Goal: Transaction & Acquisition: Purchase product/service

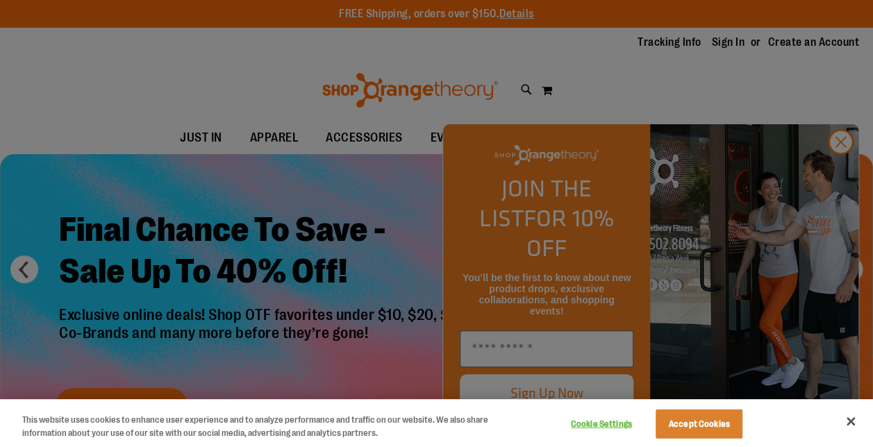
click at [413, 306] on div at bounding box center [436, 223] width 873 height 447
click at [850, 171] on div at bounding box center [436, 223] width 873 height 447
click at [843, 416] on button "Close" at bounding box center [850, 421] width 31 height 31
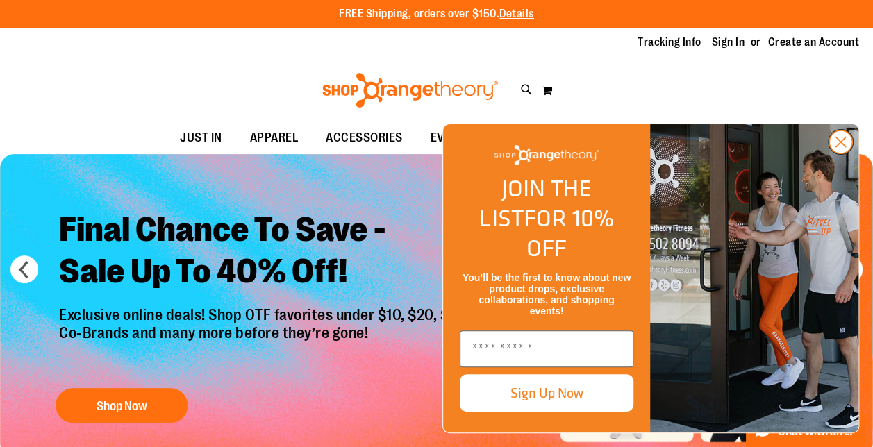
click at [849, 153] on circle "Close dialog" at bounding box center [840, 142] width 23 height 23
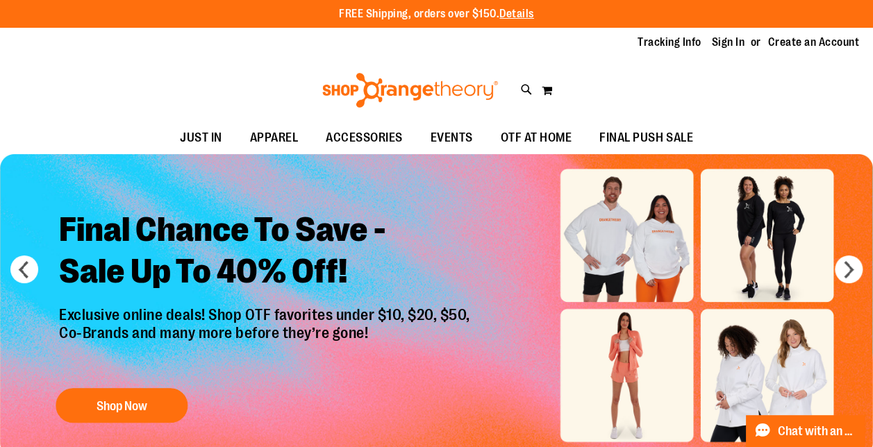
click at [371, 362] on p "Exclusive online deals! Shop OTF favorites under $10, $20, $50, Co-Brands and m…" at bounding box center [266, 340] width 435 height 68
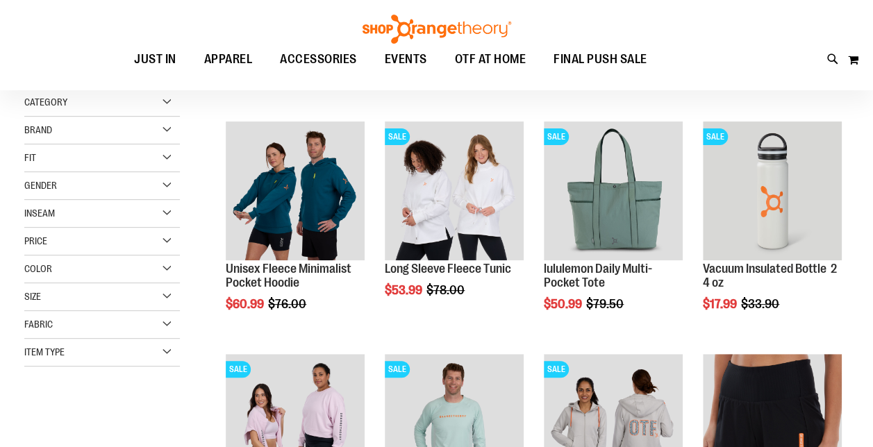
scroll to position [185, 0]
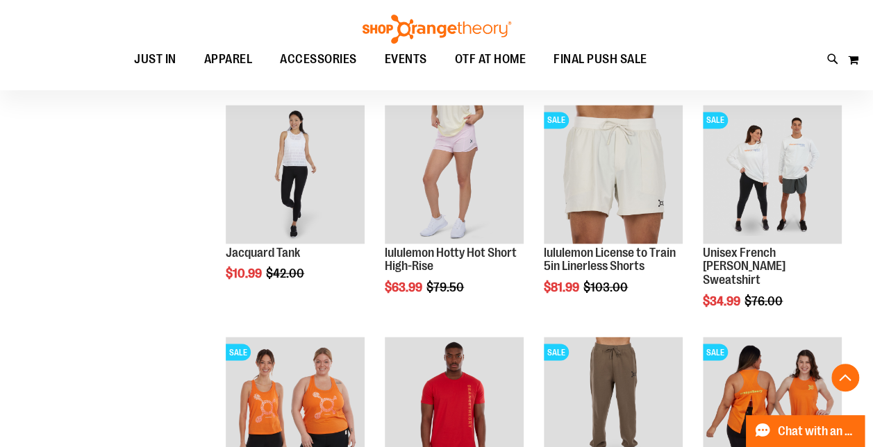
scroll to position [1105, 0]
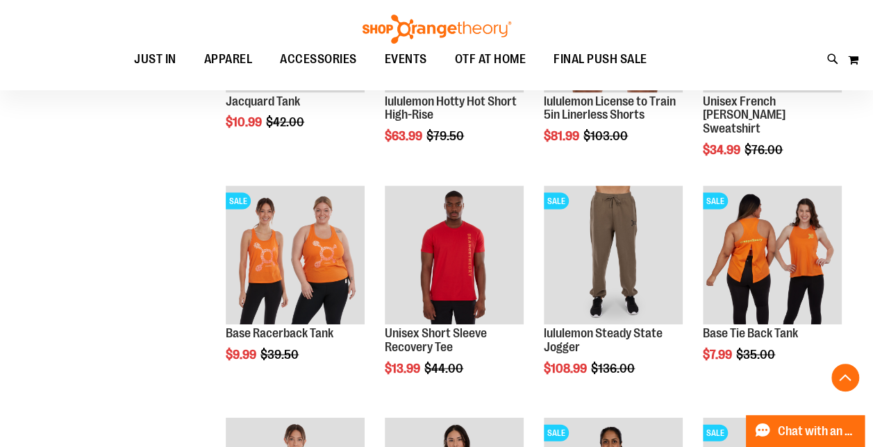
scroll to position [1259, 0]
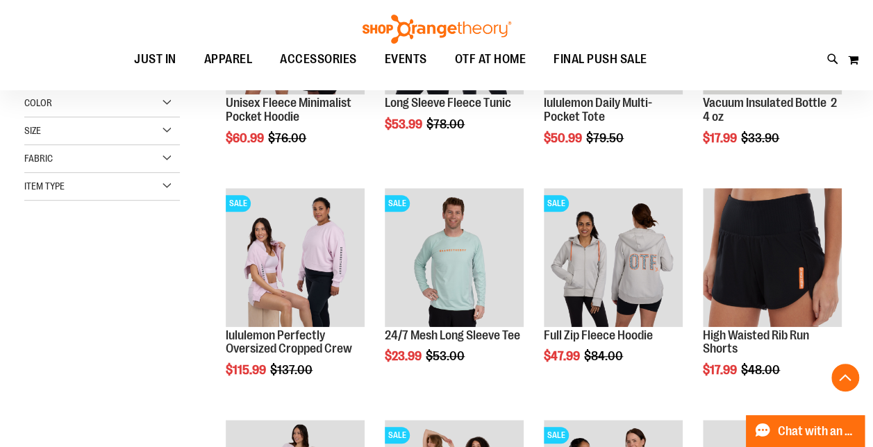
scroll to position [326, 0]
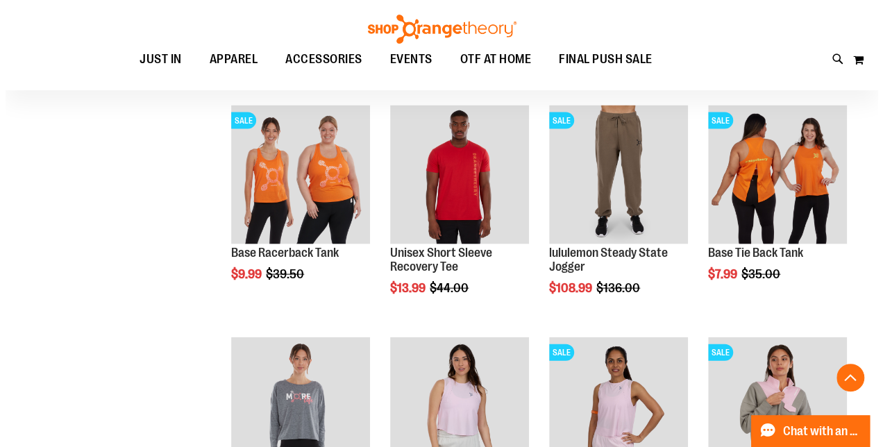
scroll to position [1339, 0]
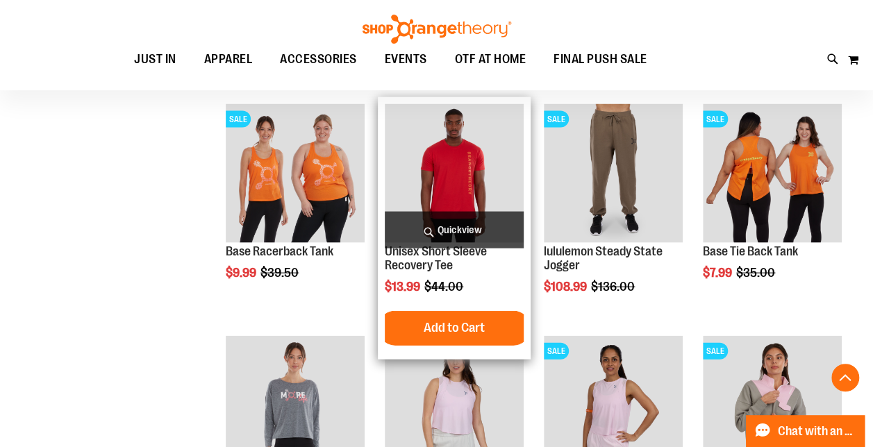
click at [453, 226] on span "Quickview" at bounding box center [454, 230] width 139 height 37
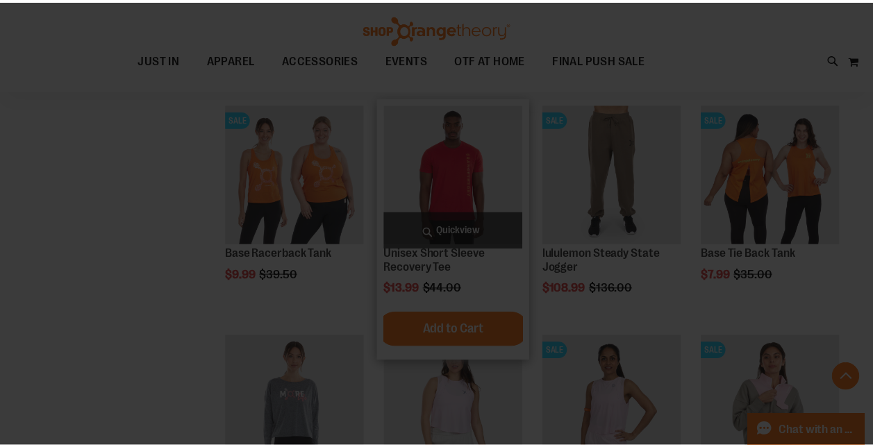
scroll to position [0, 0]
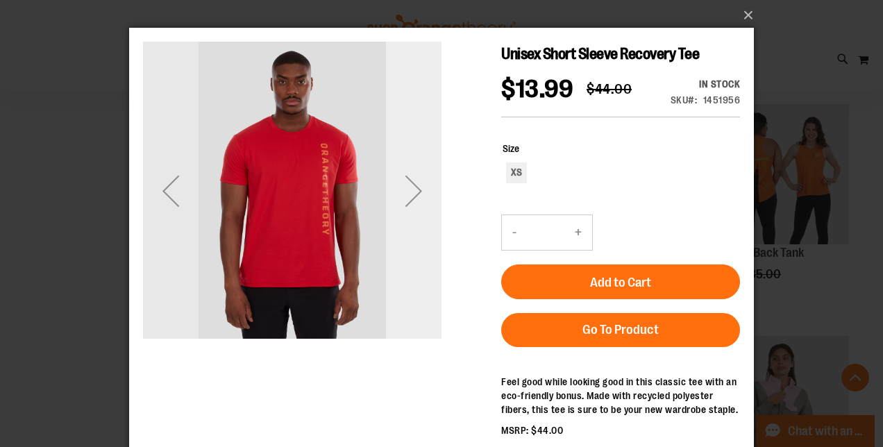
click at [403, 181] on div "Next" at bounding box center [414, 191] width 56 height 56
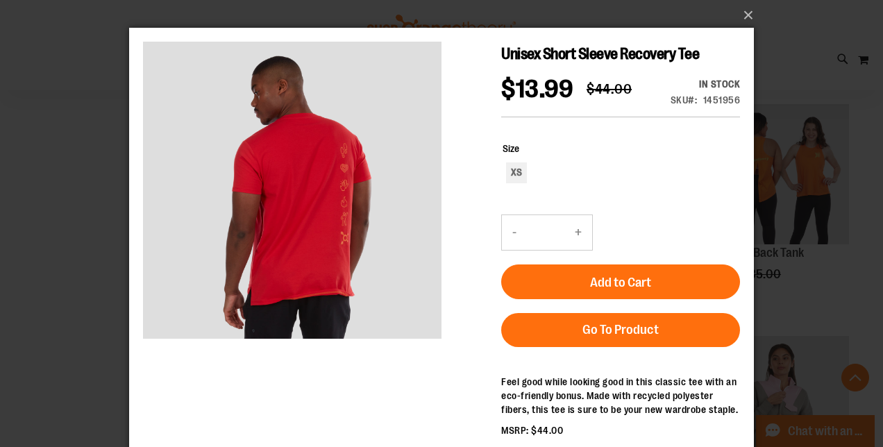
click at [83, 218] on div "×" at bounding box center [441, 223] width 883 height 447
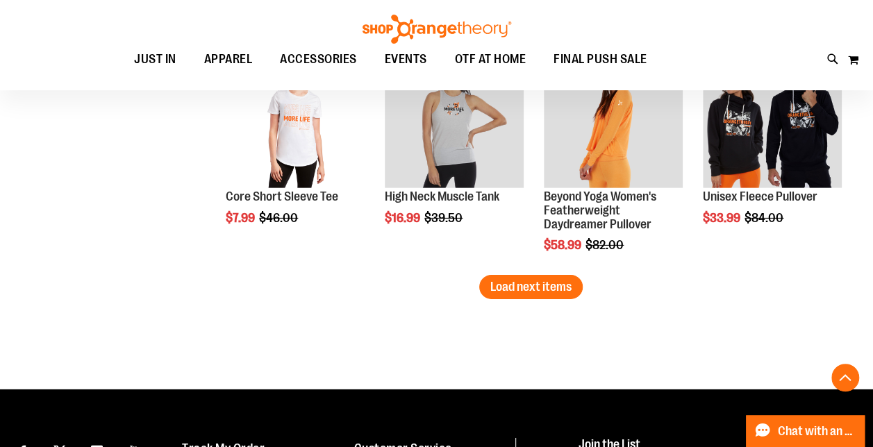
scroll to position [2091, 0]
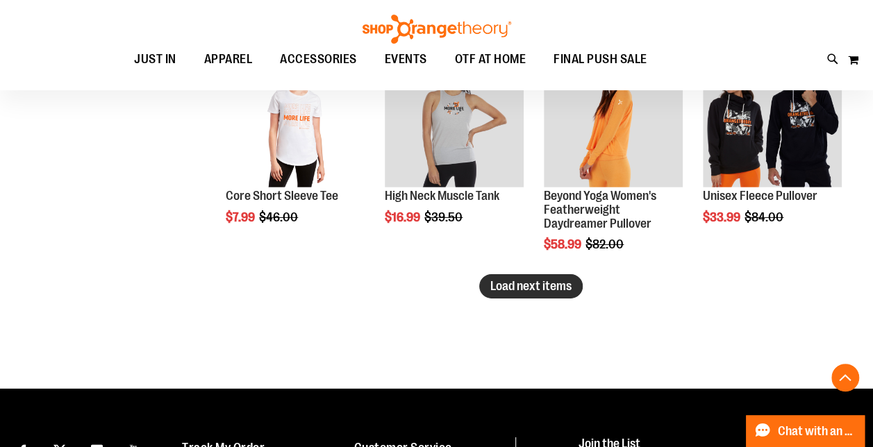
click at [533, 288] on span "Load next items" at bounding box center [530, 286] width 81 height 14
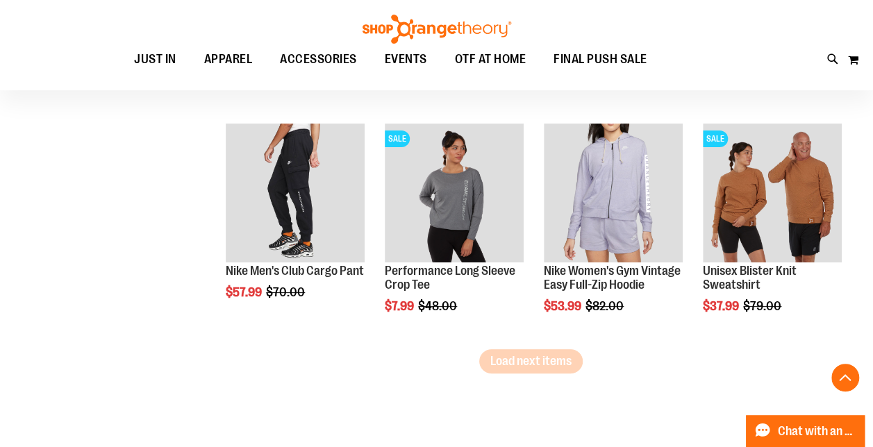
scroll to position [2714, 0]
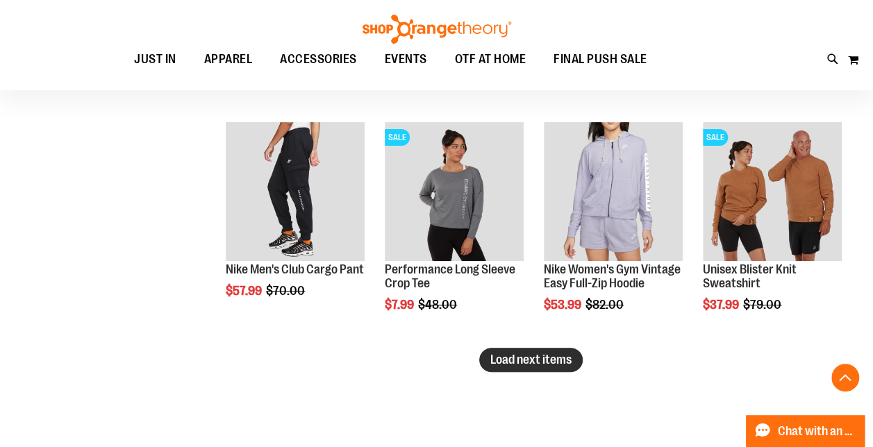
click at [517, 362] on span "Load next items" at bounding box center [530, 360] width 81 height 14
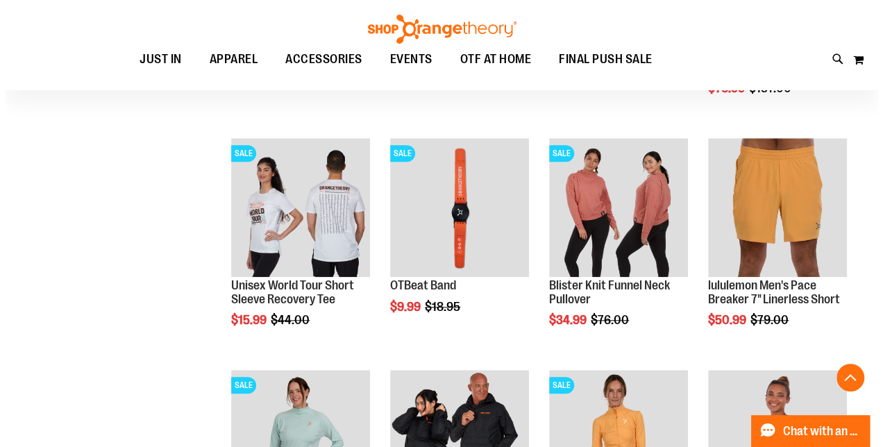
scroll to position [3161, 0]
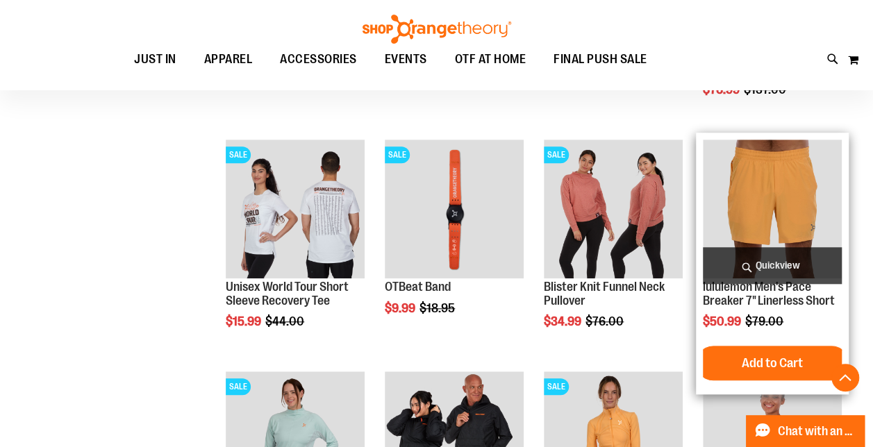
click at [765, 261] on span "Quickview" at bounding box center [772, 265] width 139 height 37
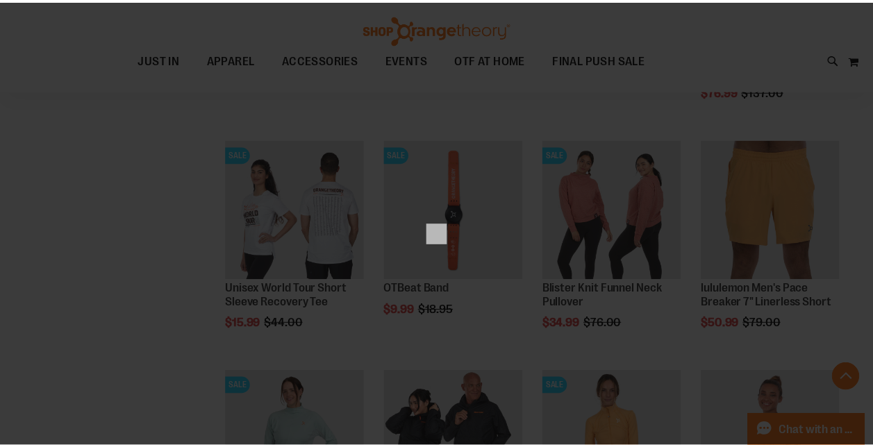
scroll to position [0, 0]
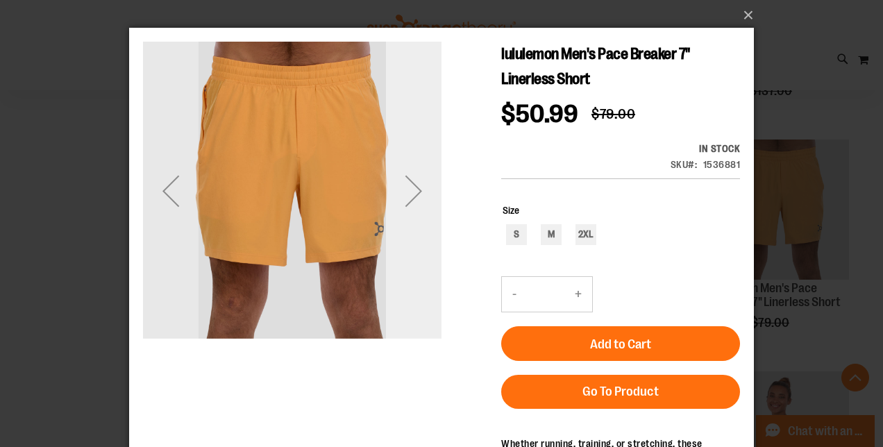
click at [426, 190] on div "Next" at bounding box center [414, 191] width 56 height 56
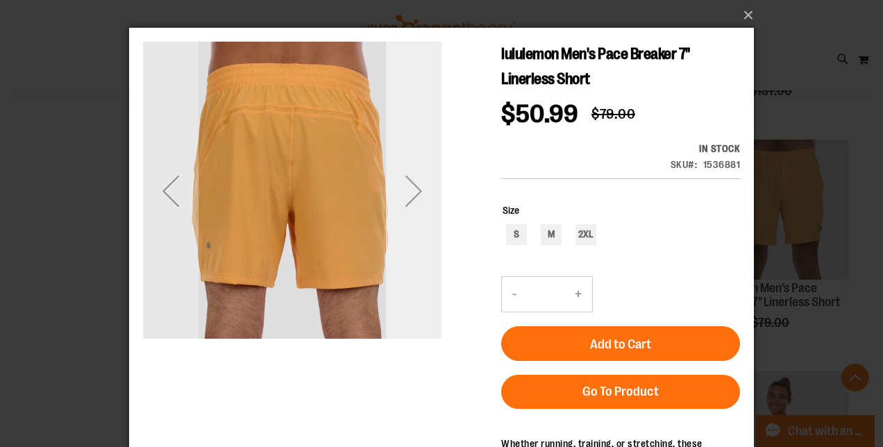
click at [426, 190] on div "Next" at bounding box center [414, 191] width 56 height 56
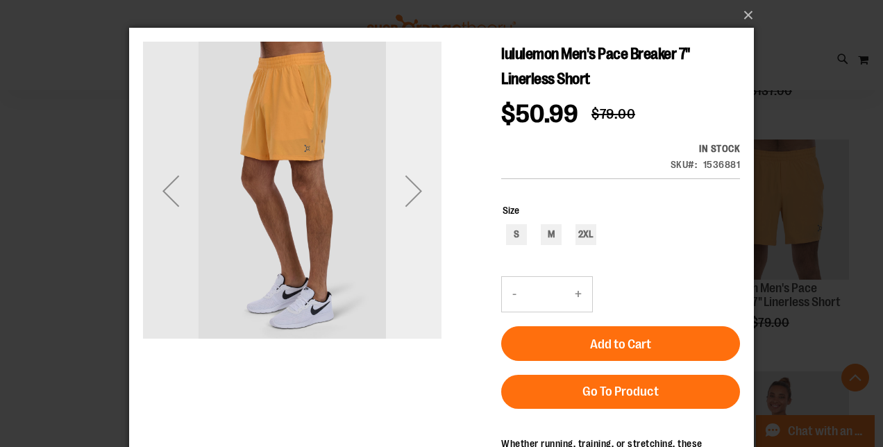
click at [426, 190] on div "Next" at bounding box center [414, 191] width 56 height 56
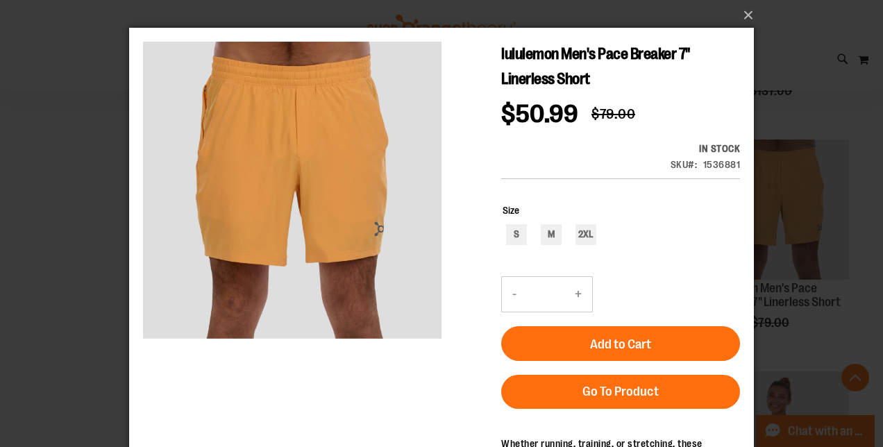
click at [76, 174] on div "×" at bounding box center [441, 223] width 883 height 447
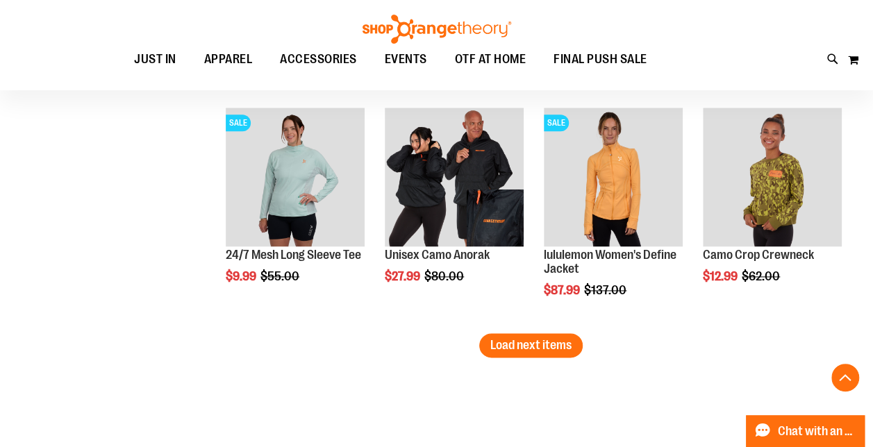
scroll to position [3424, 0]
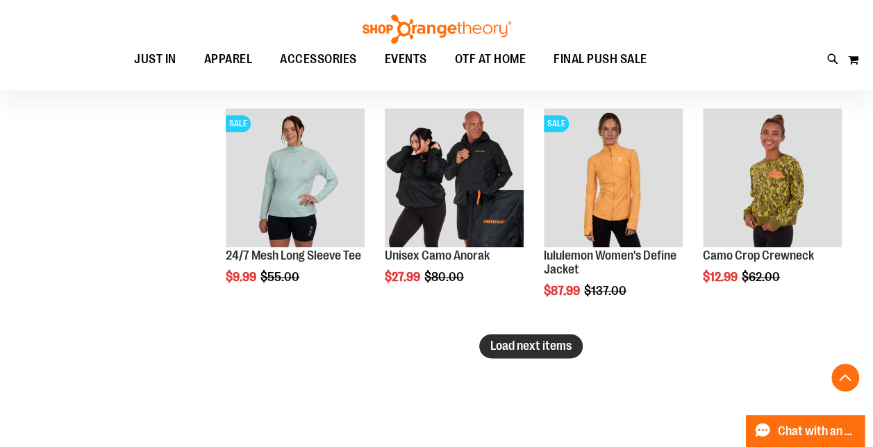
click at [558, 347] on span "Load next items" at bounding box center [530, 346] width 81 height 14
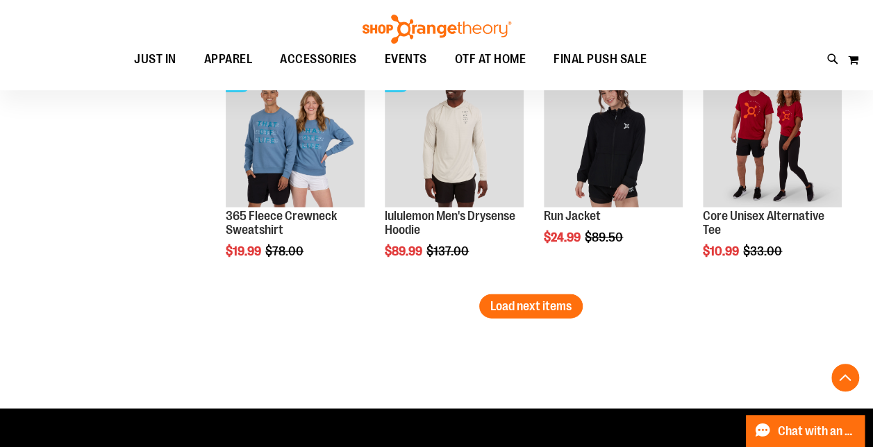
scroll to position [4160, 0]
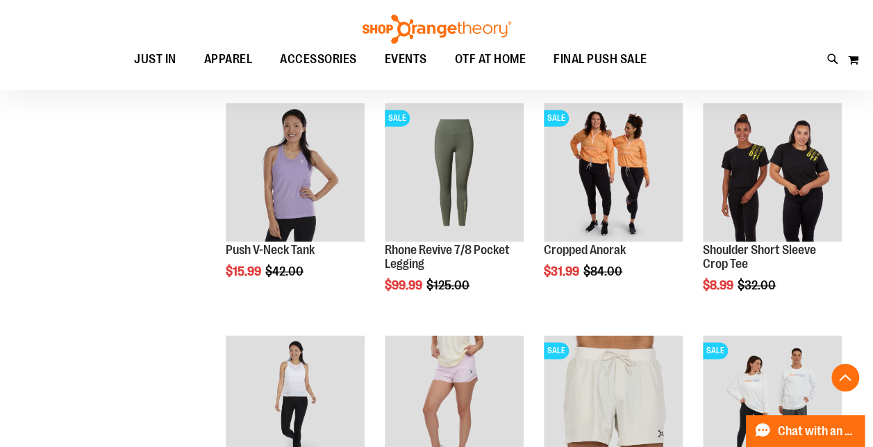
scroll to position [269, 0]
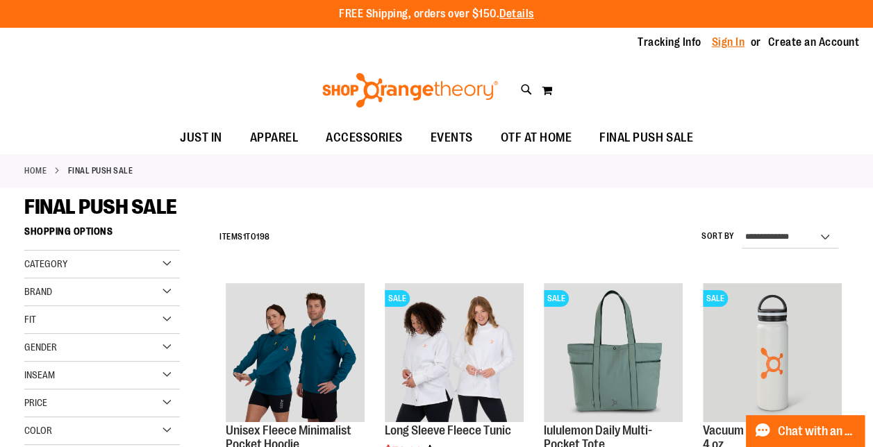
click at [722, 44] on link "Sign In" at bounding box center [728, 42] width 33 height 15
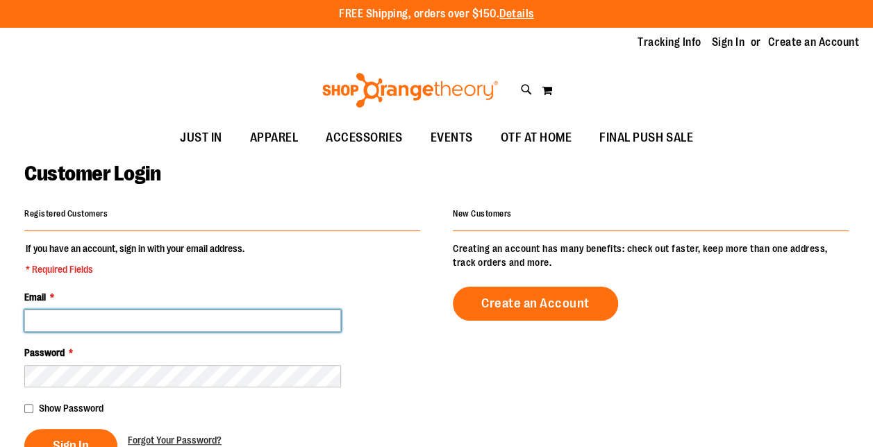
click at [300, 329] on input "Email *" at bounding box center [182, 321] width 317 height 22
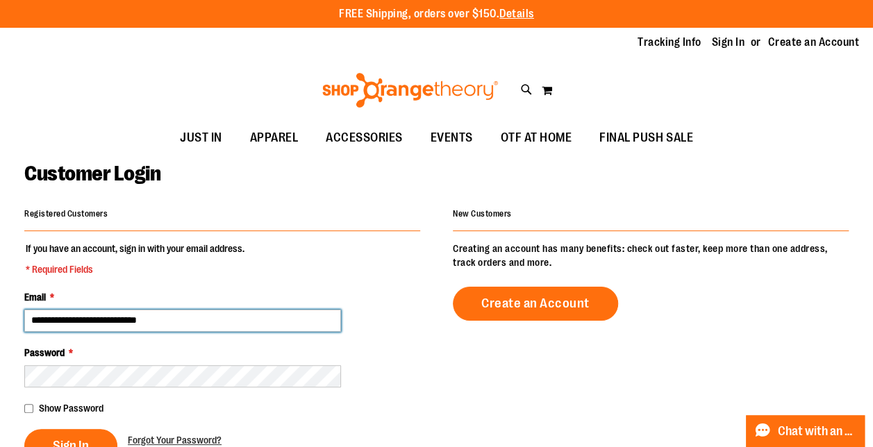
type input "**********"
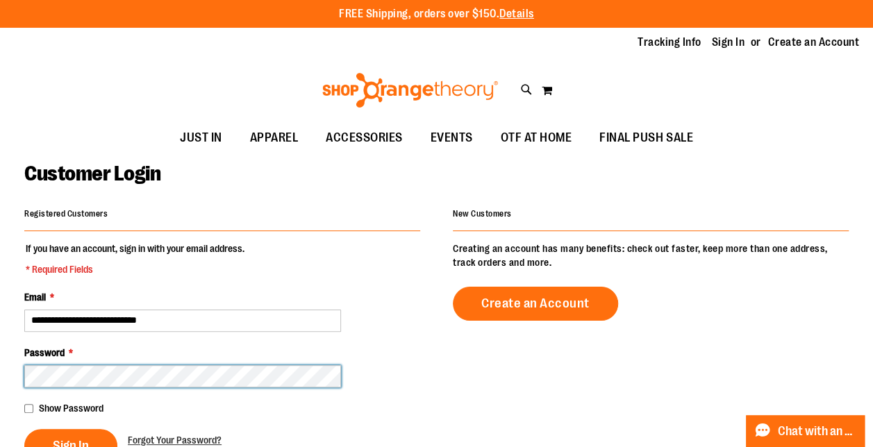
click at [24, 429] on button "Sign In" at bounding box center [70, 446] width 93 height 34
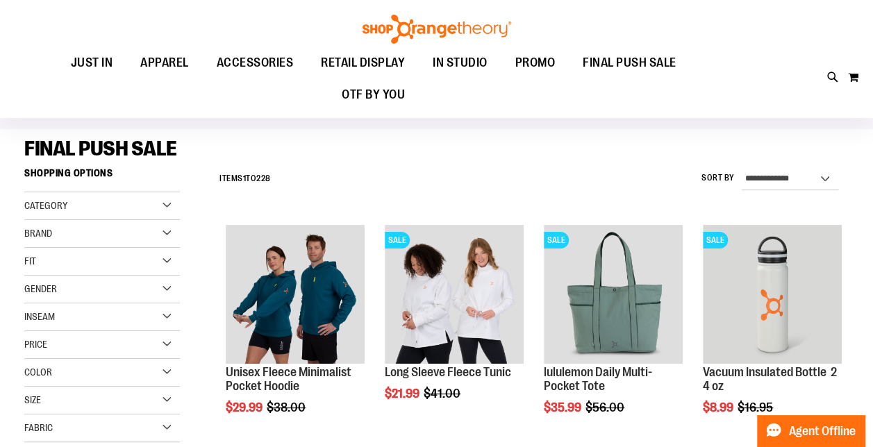
scroll to position [55, 0]
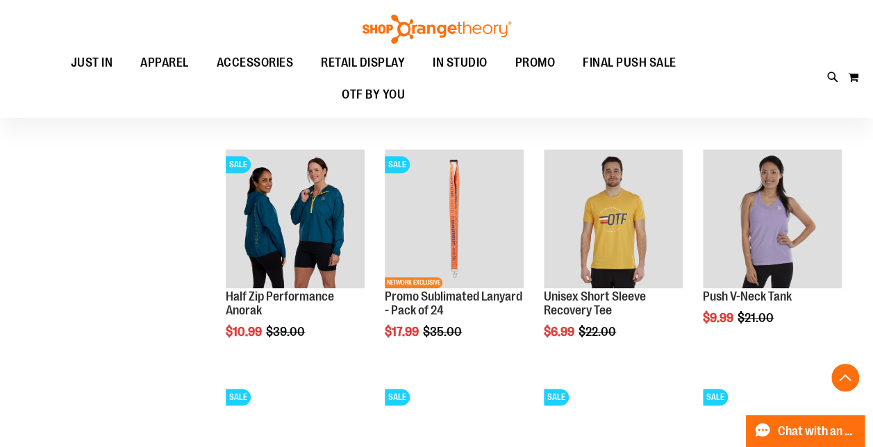
scroll to position [1111, 0]
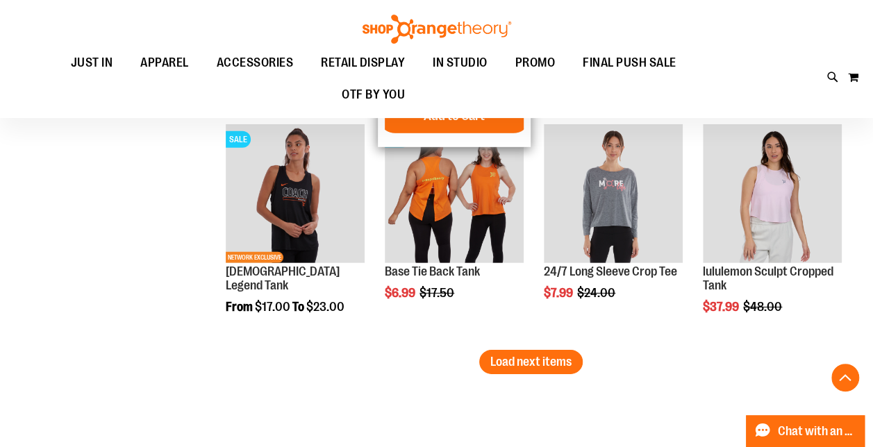
scroll to position [2008, 0]
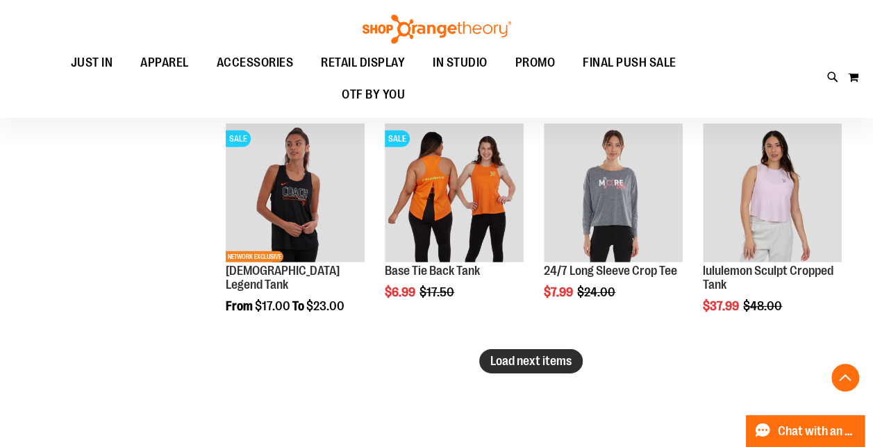
click at [514, 360] on span "Load next items" at bounding box center [530, 361] width 81 height 14
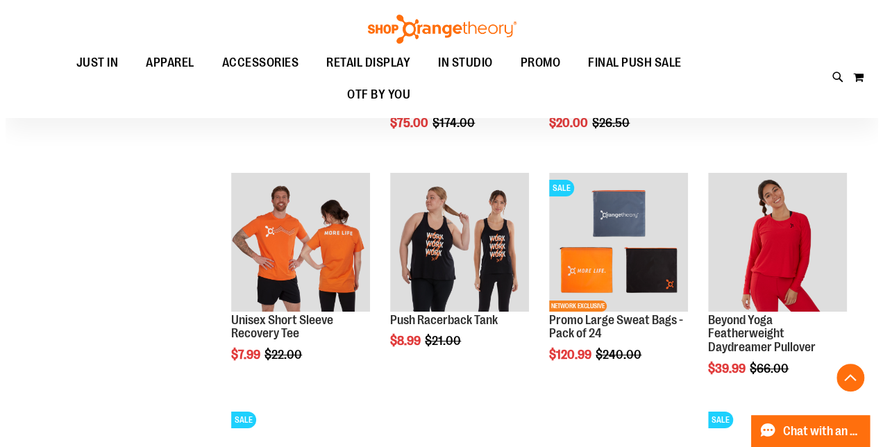
scroll to position [2425, 0]
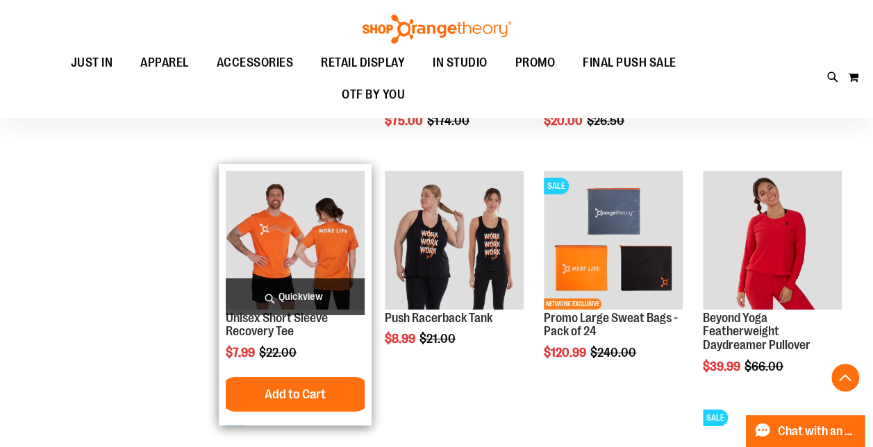
click at [306, 296] on span "Quickview" at bounding box center [295, 296] width 139 height 37
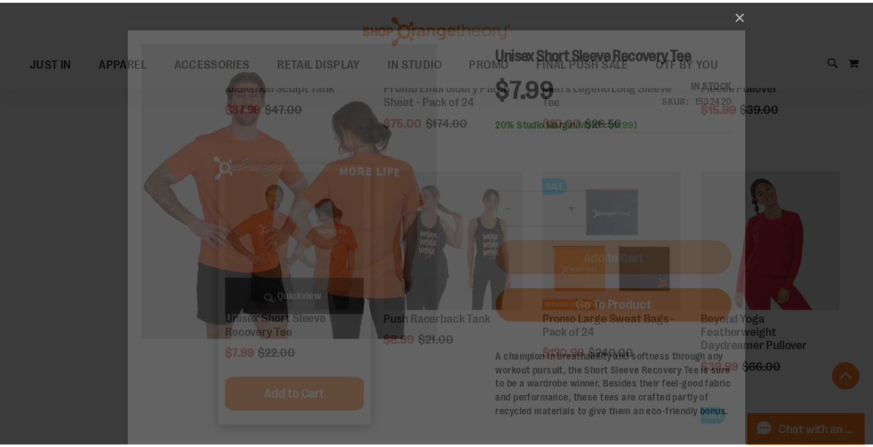
scroll to position [0, 0]
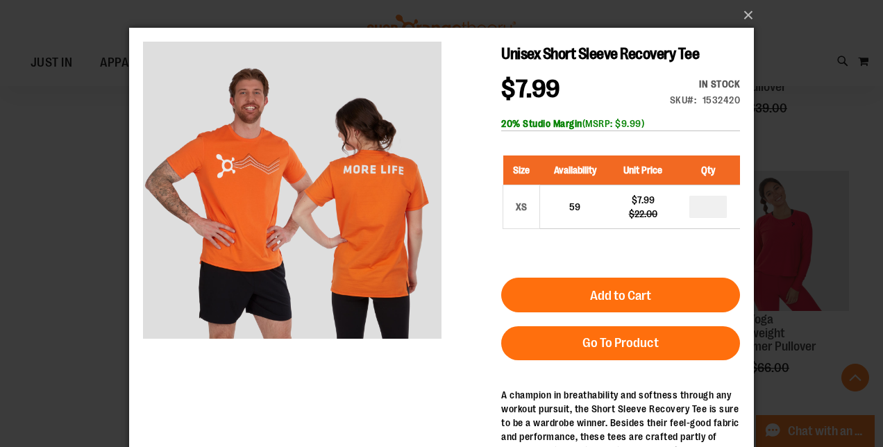
click at [81, 248] on div "×" at bounding box center [441, 223] width 883 height 447
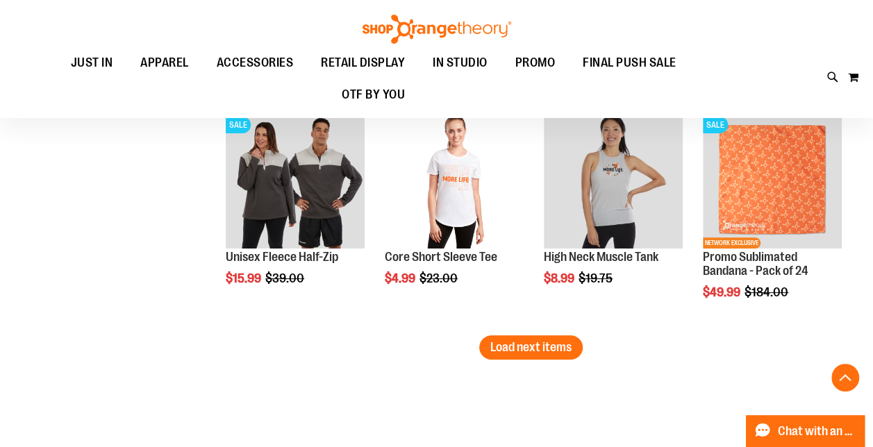
scroll to position [2718, 0]
click at [519, 346] on span "Load next items" at bounding box center [530, 346] width 81 height 14
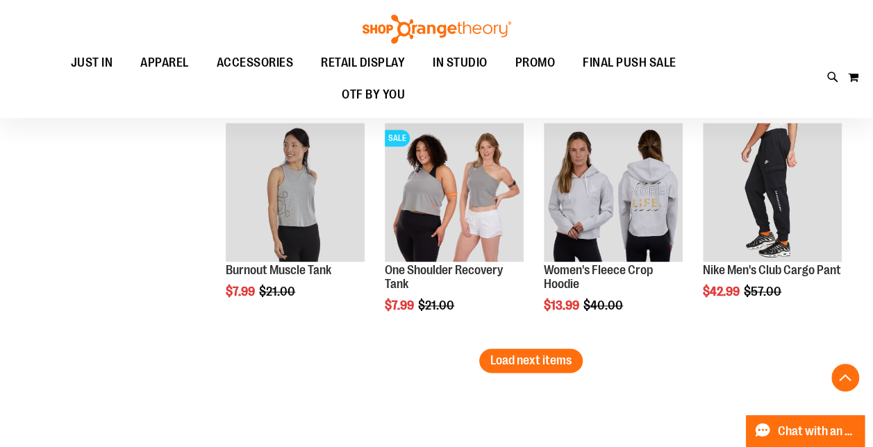
scroll to position [3402, 0]
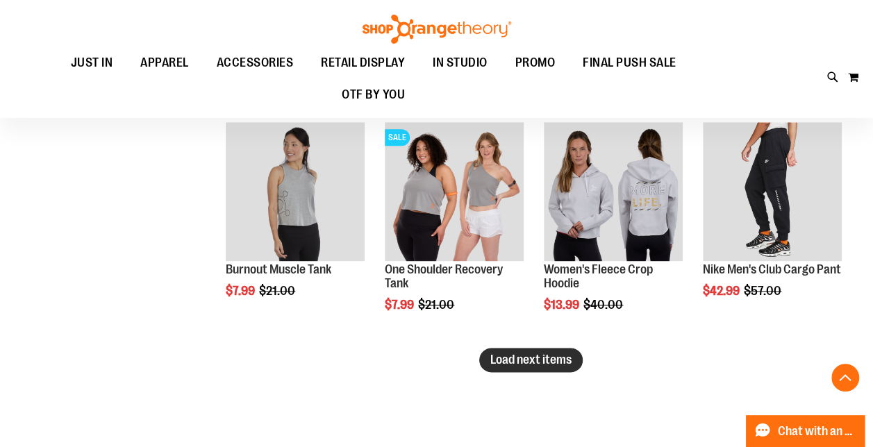
click at [514, 369] on button "Load next items" at bounding box center [530, 360] width 103 height 24
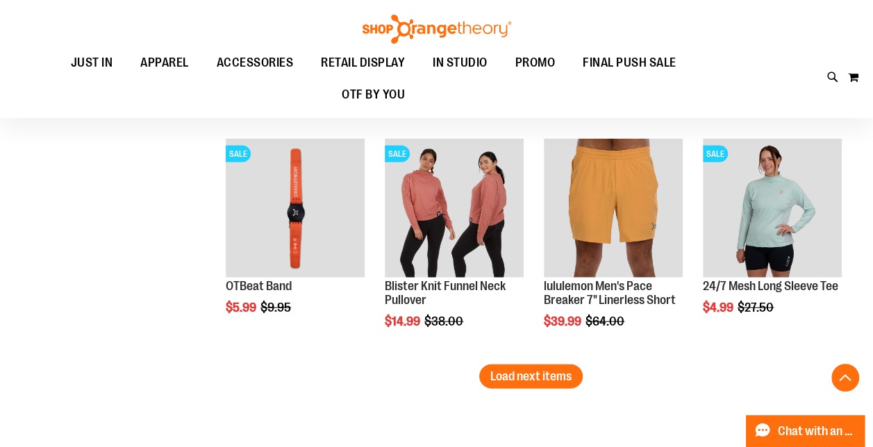
scroll to position [4066, 0]
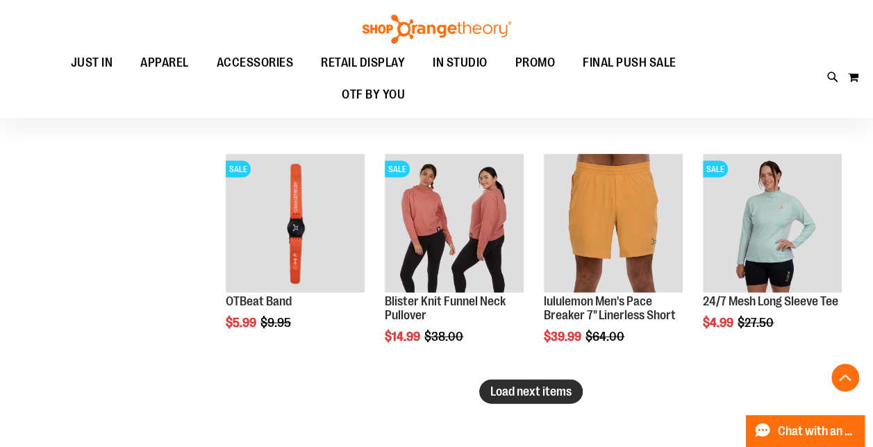
click at [555, 386] on span "Load next items" at bounding box center [530, 392] width 81 height 14
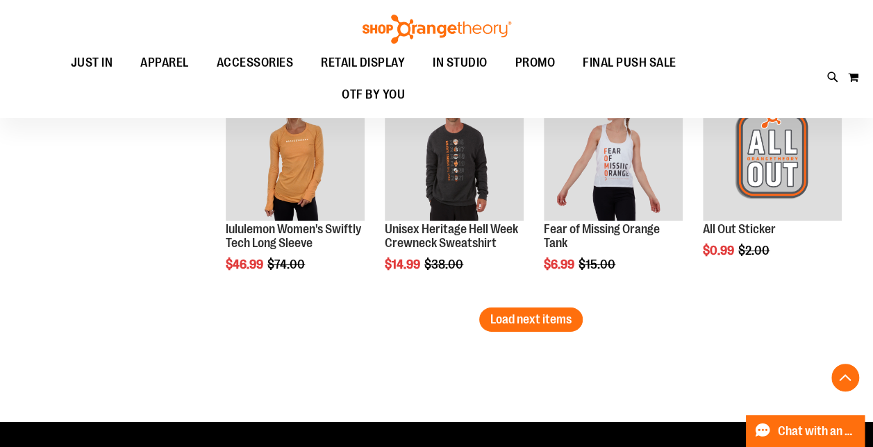
scroll to position [4835, 0]
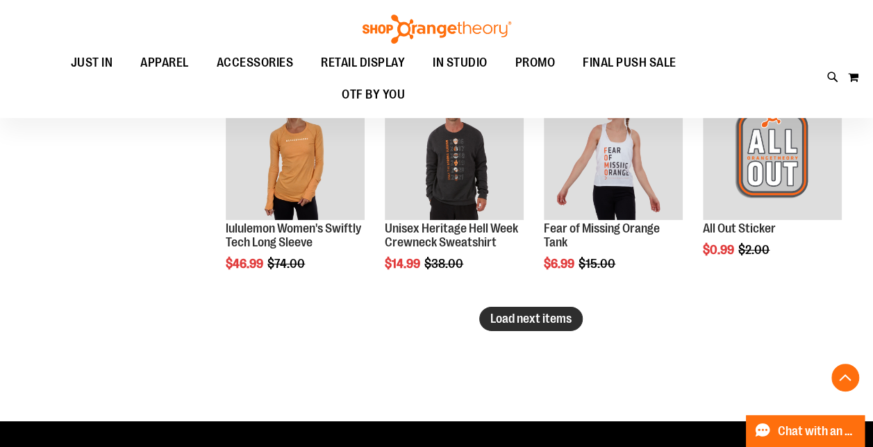
click at [539, 324] on span "Load next items" at bounding box center [530, 319] width 81 height 14
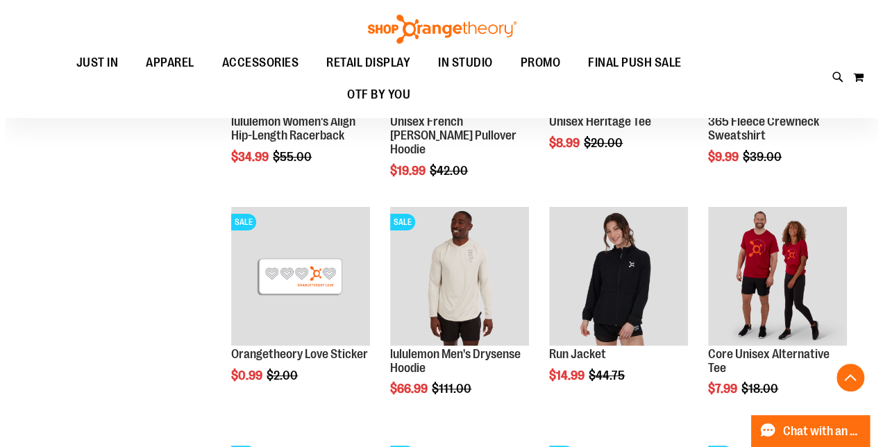
scroll to position [5188, 0]
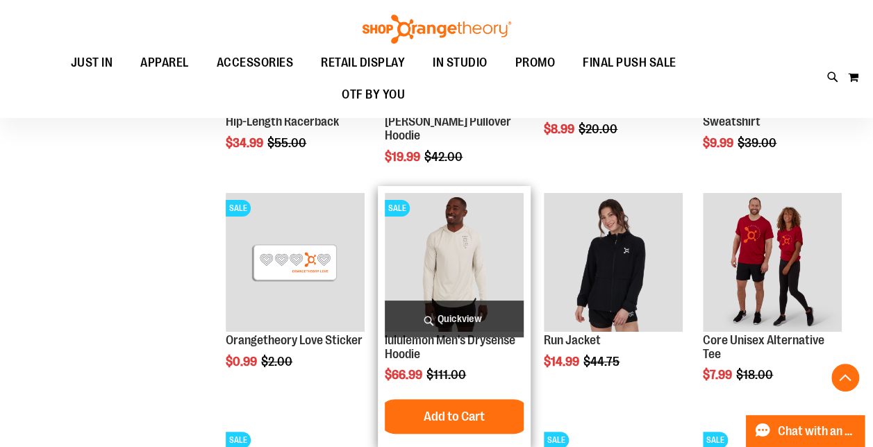
click at [407, 315] on span "Quickview" at bounding box center [454, 319] width 139 height 37
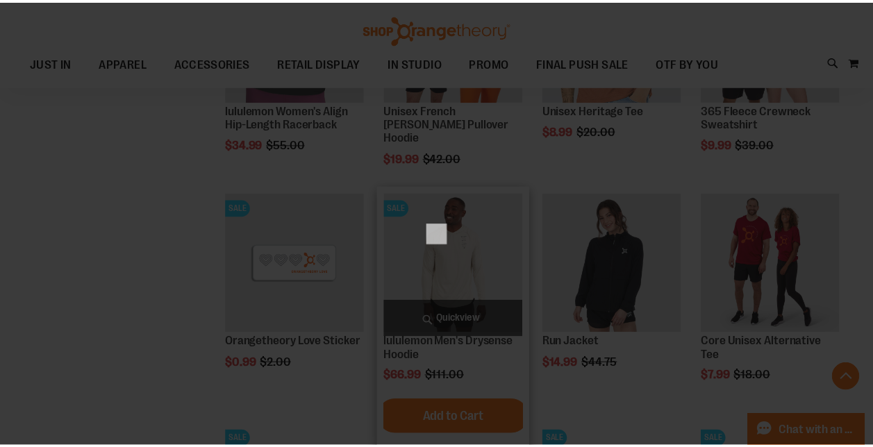
scroll to position [0, 0]
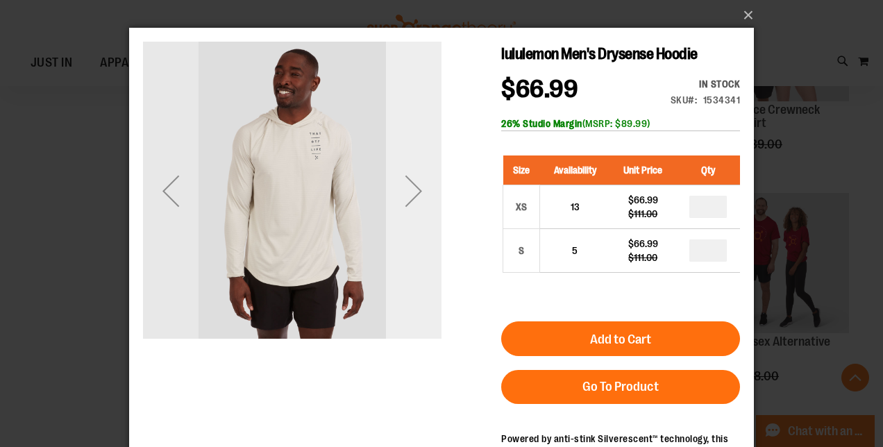
click at [410, 193] on div "Next" at bounding box center [414, 191] width 56 height 56
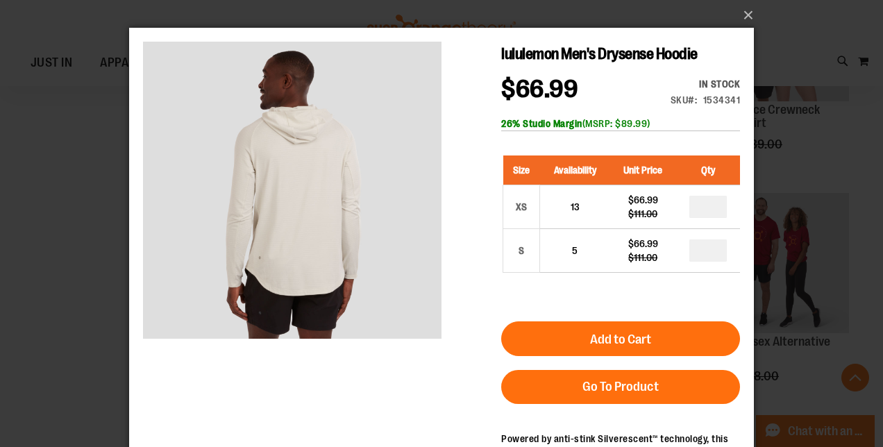
click at [100, 162] on div "×" at bounding box center [441, 223] width 883 height 447
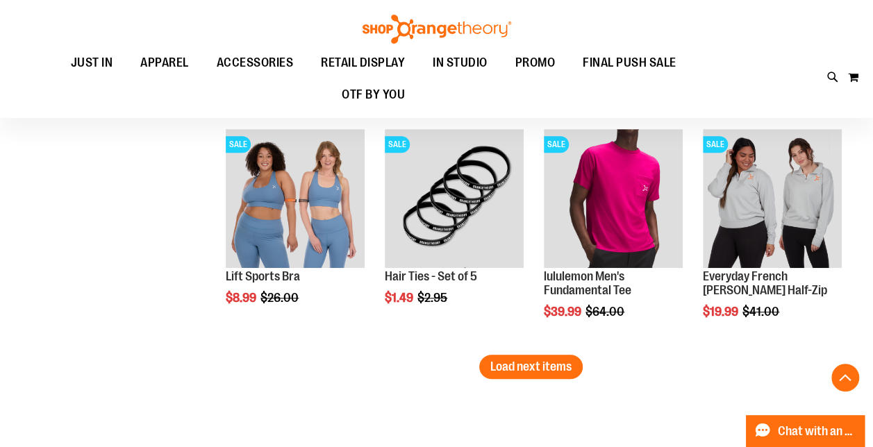
scroll to position [5476, 0]
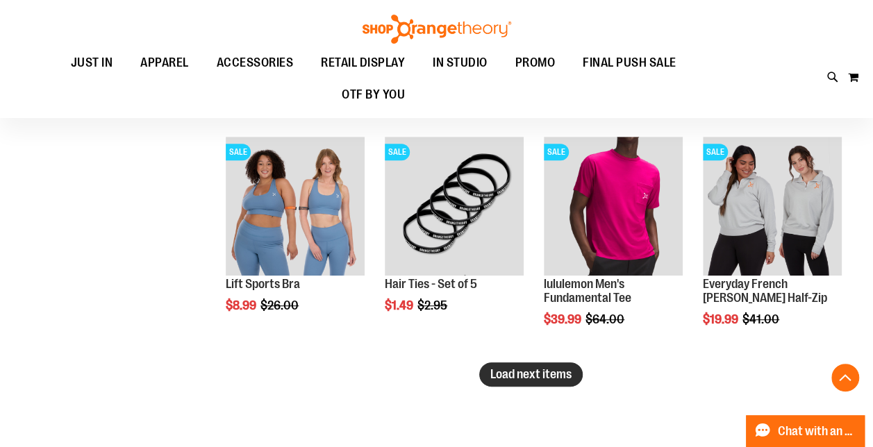
click at [507, 377] on span "Load next items" at bounding box center [530, 374] width 81 height 14
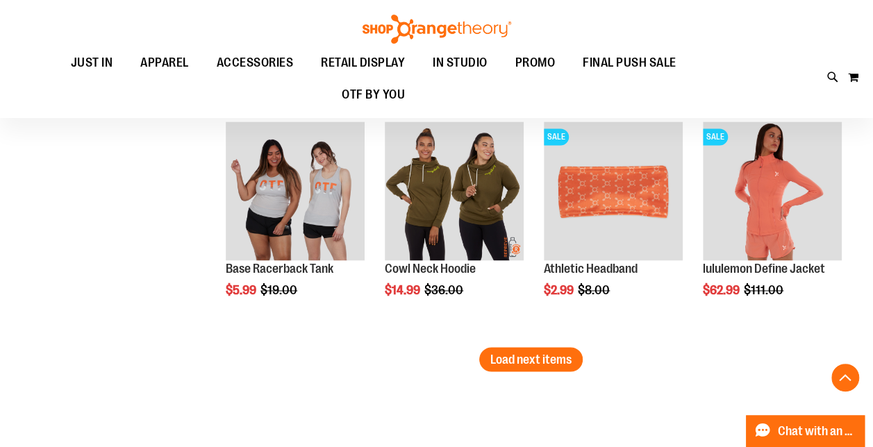
scroll to position [6189, 0]
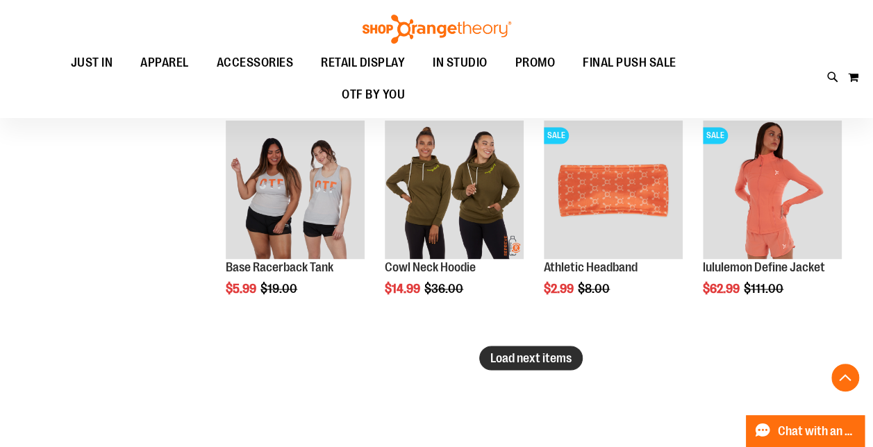
click at [556, 358] on span "Load next items" at bounding box center [530, 358] width 81 height 14
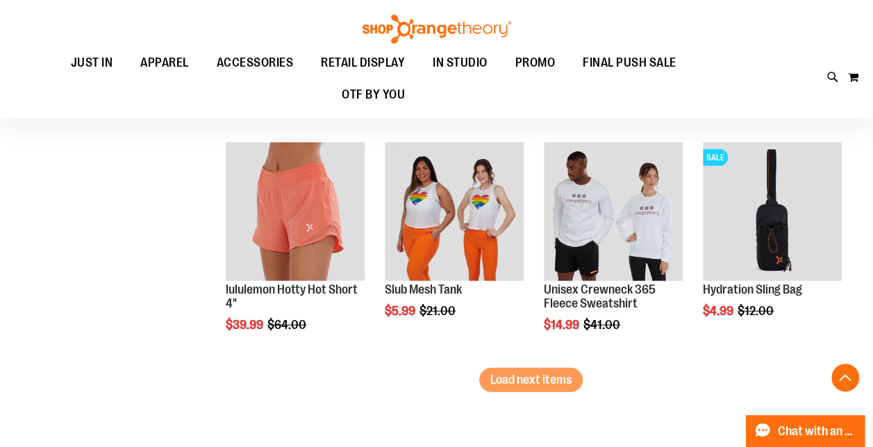
scroll to position [6862, 0]
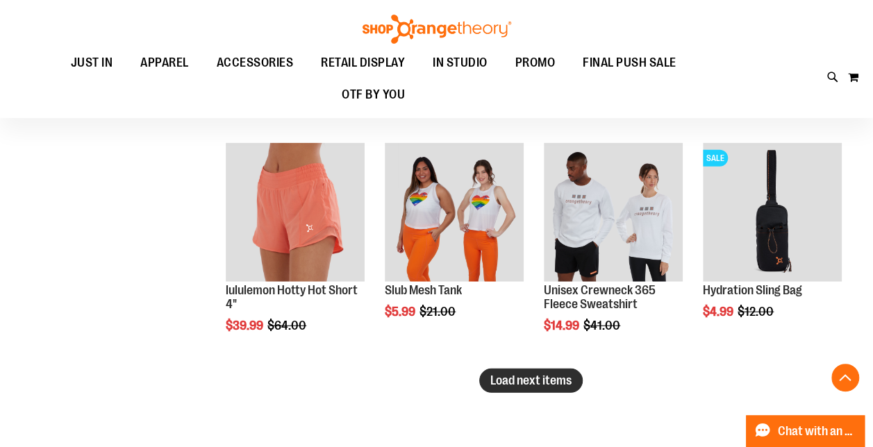
click at [508, 379] on span "Load next items" at bounding box center [530, 380] width 81 height 14
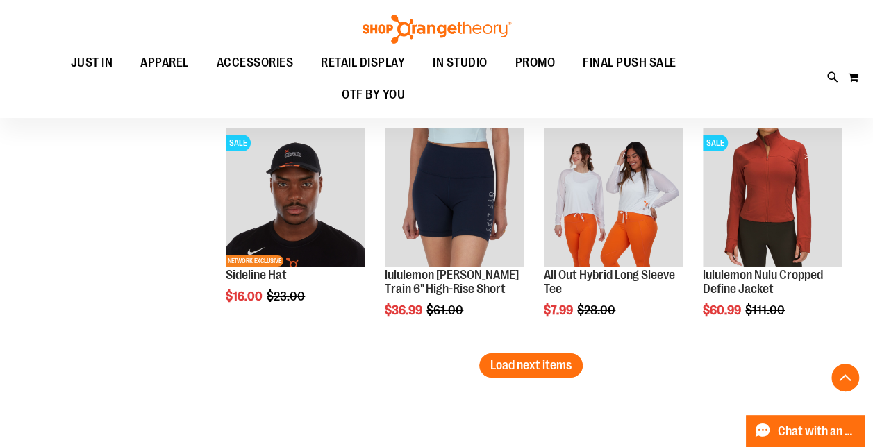
scroll to position [7572, 0]
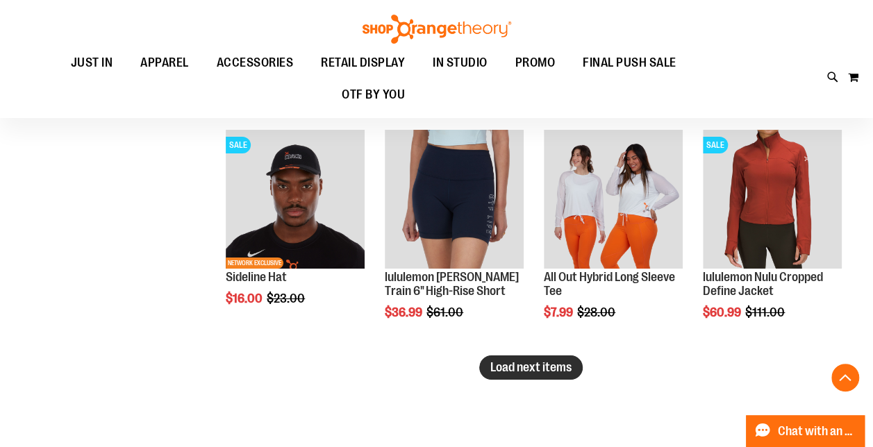
click at [507, 364] on span "Load next items" at bounding box center [530, 367] width 81 height 14
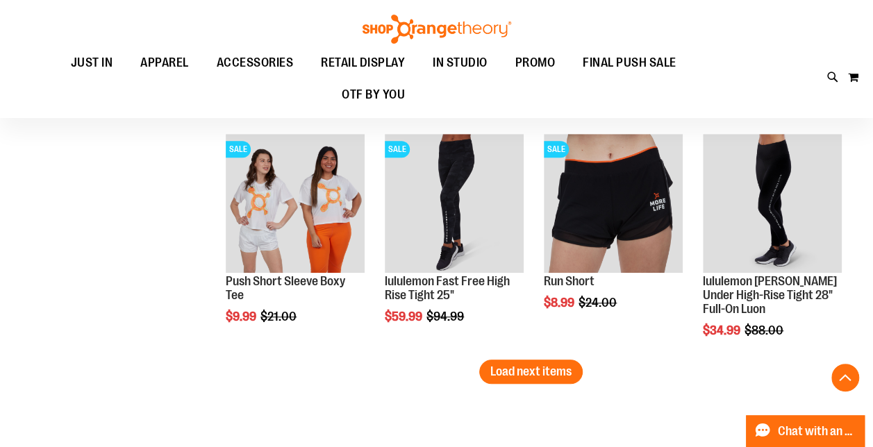
scroll to position [8263, 0]
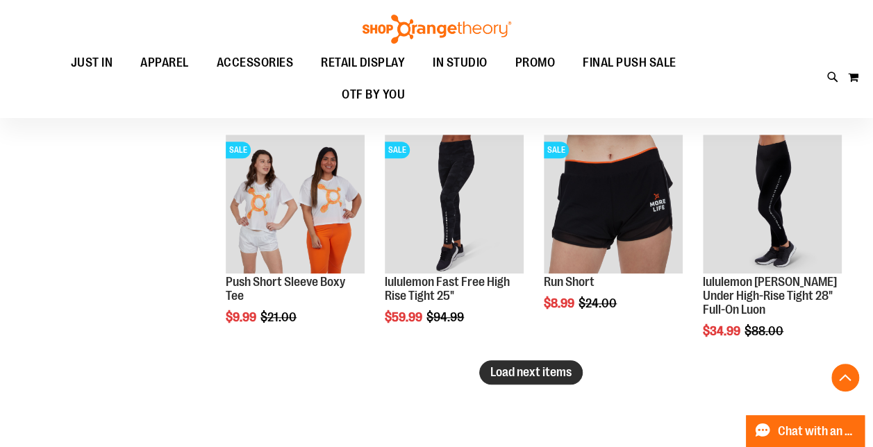
click at [507, 365] on span "Load next items" at bounding box center [530, 372] width 81 height 14
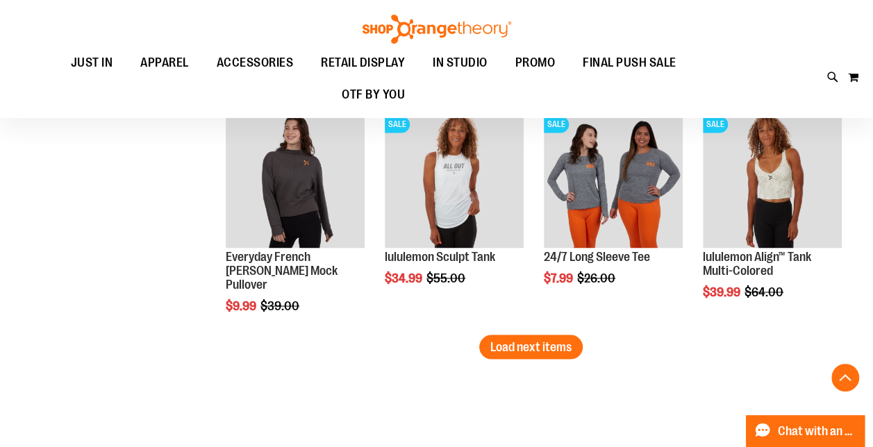
scroll to position [8983, 0]
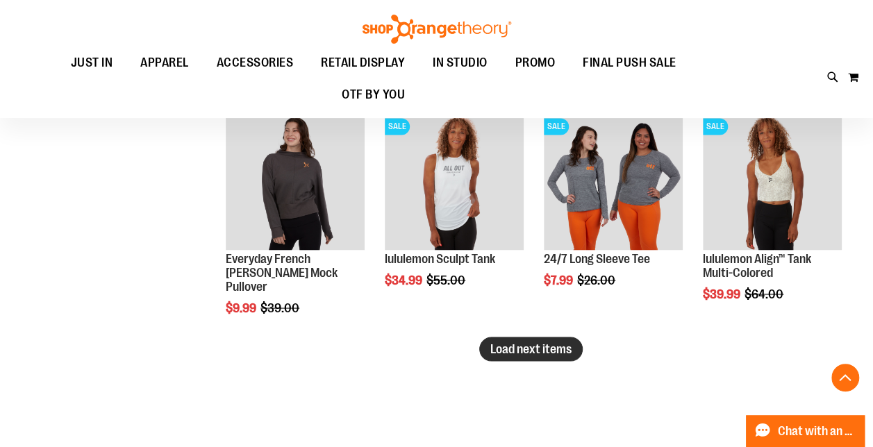
click at [506, 339] on button "Load next items" at bounding box center [530, 349] width 103 height 24
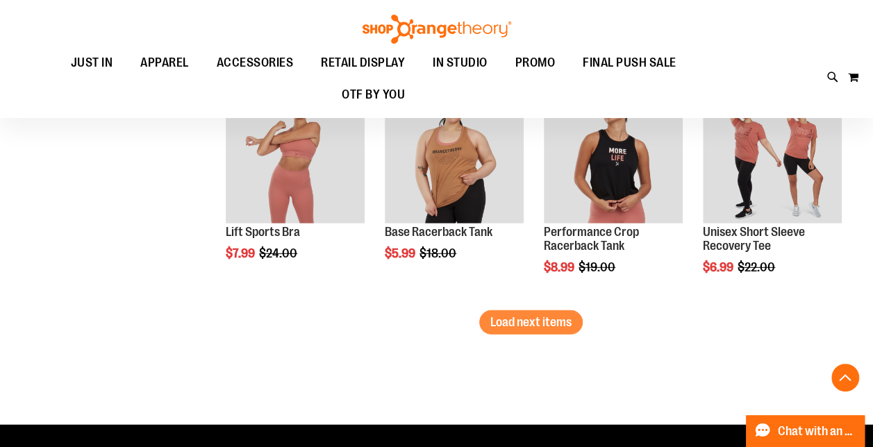
scroll to position [9706, 0]
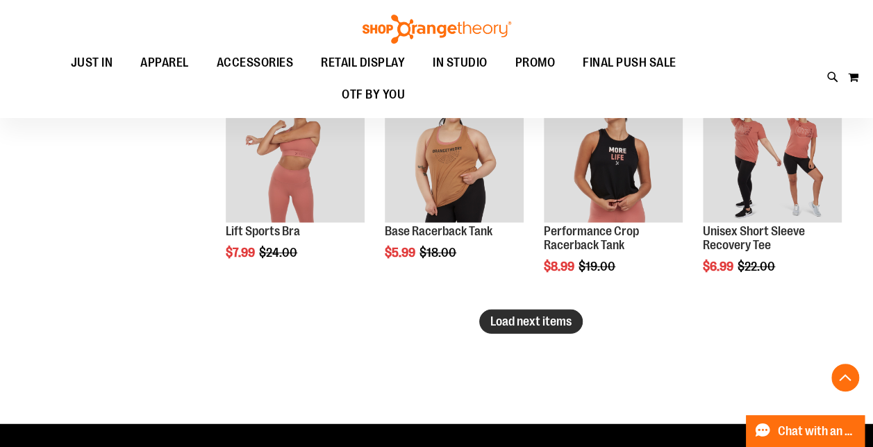
click at [506, 323] on span "Load next items" at bounding box center [530, 321] width 81 height 14
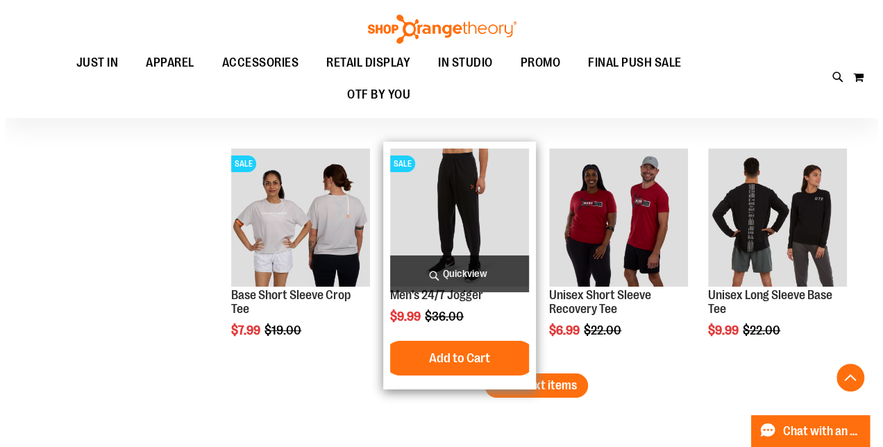
scroll to position [10338, 0]
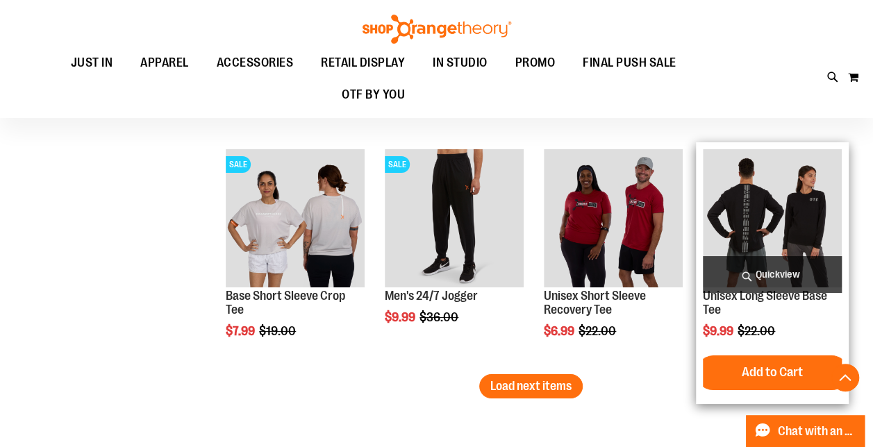
click at [765, 271] on span "Quickview" at bounding box center [772, 274] width 139 height 37
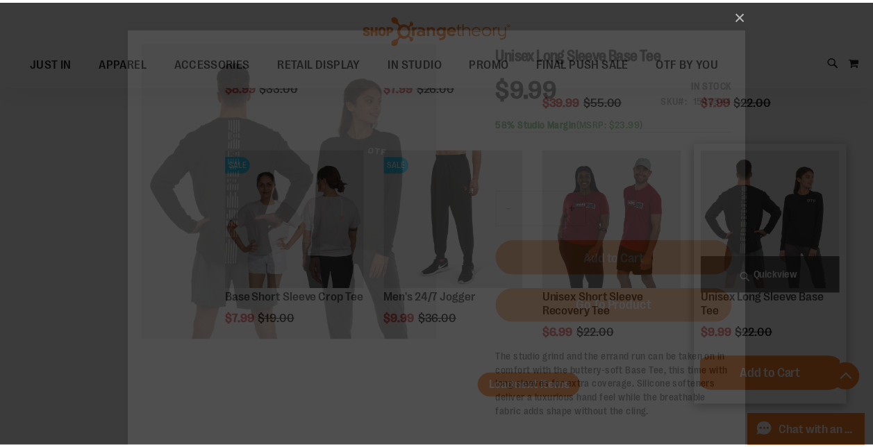
scroll to position [0, 0]
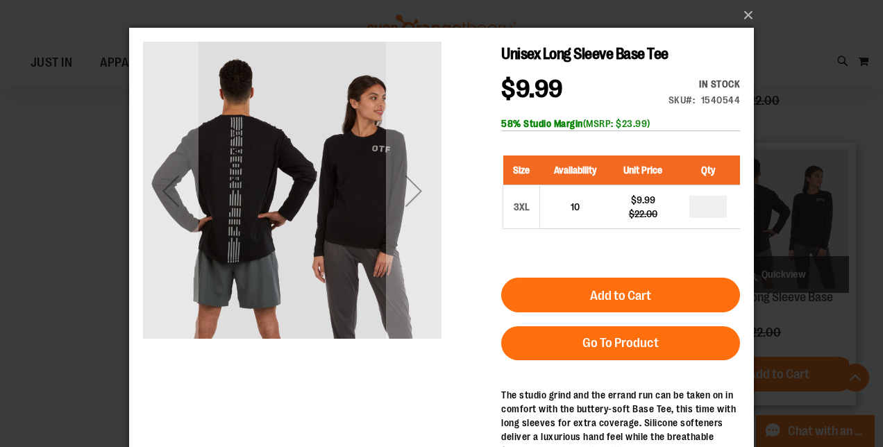
click at [765, 271] on div "×" at bounding box center [441, 223] width 883 height 447
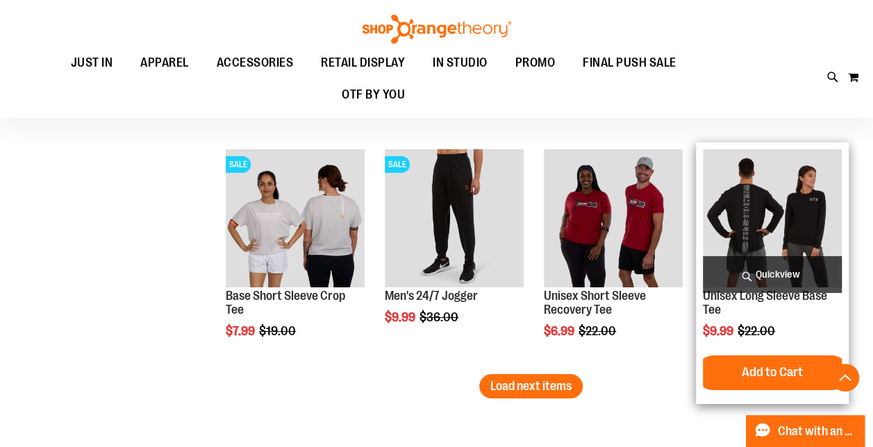
scroll to position [10445, 0]
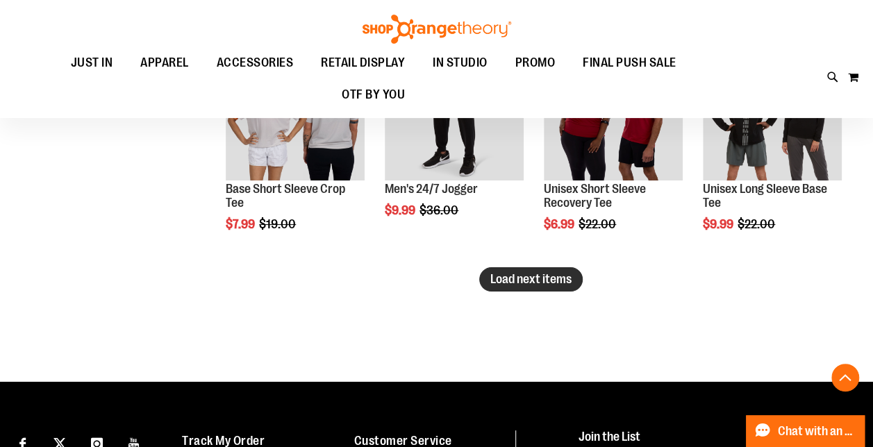
click at [508, 277] on span "Load next items" at bounding box center [530, 279] width 81 height 14
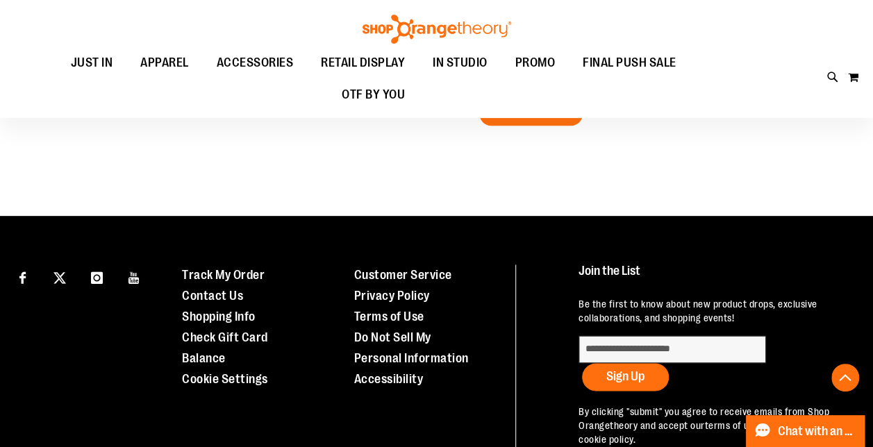
scroll to position [11308, 0]
